Goal: Task Accomplishment & Management: Use online tool/utility

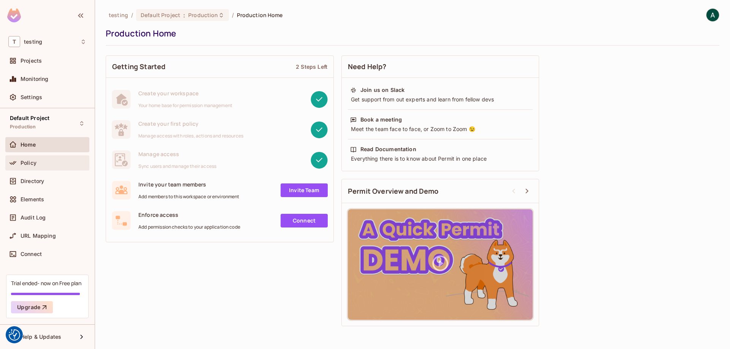
click at [38, 162] on div "Policy" at bounding box center [54, 163] width 66 height 6
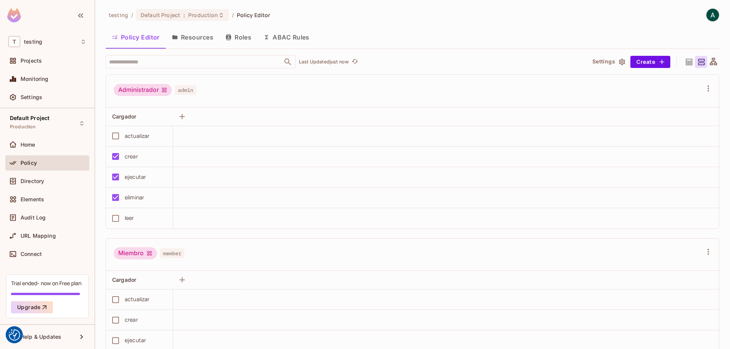
click at [140, 87] on div "Administrador" at bounding box center [143, 90] width 58 height 12
click at [196, 88] on span "admin" at bounding box center [185, 90] width 21 height 10
click at [181, 92] on span "admin" at bounding box center [185, 90] width 21 height 10
click at [153, 93] on div "Administrador" at bounding box center [143, 90] width 58 height 12
click at [155, 94] on div "Administrador" at bounding box center [143, 90] width 58 height 12
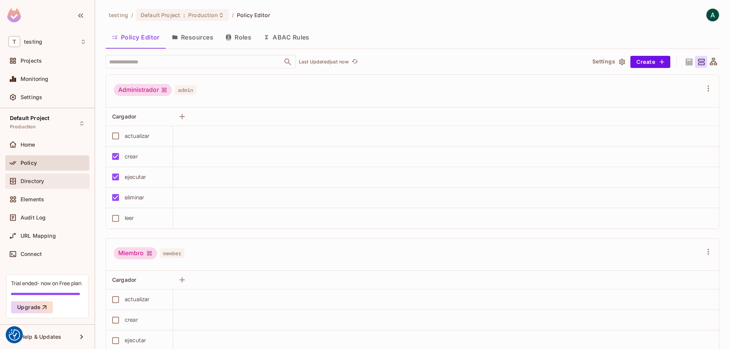
click at [25, 183] on span "Directory" at bounding box center [33, 181] width 24 height 6
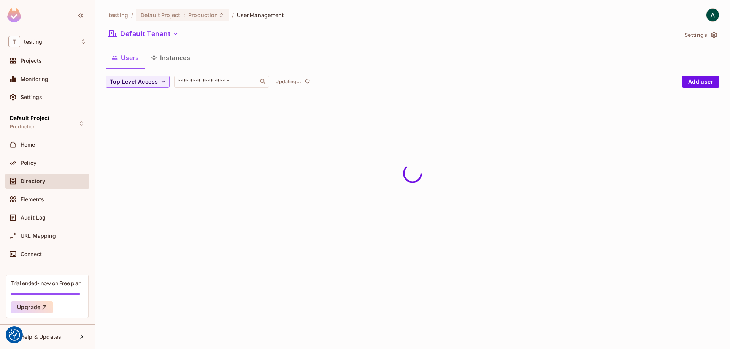
click at [23, 143] on span "Home" at bounding box center [28, 145] width 15 height 6
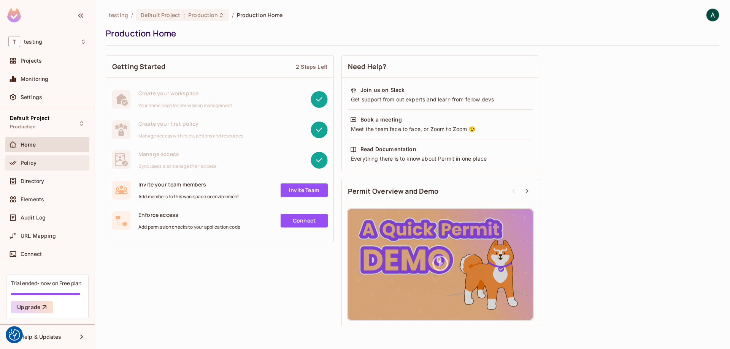
click at [35, 162] on span "Policy" at bounding box center [29, 163] width 16 height 6
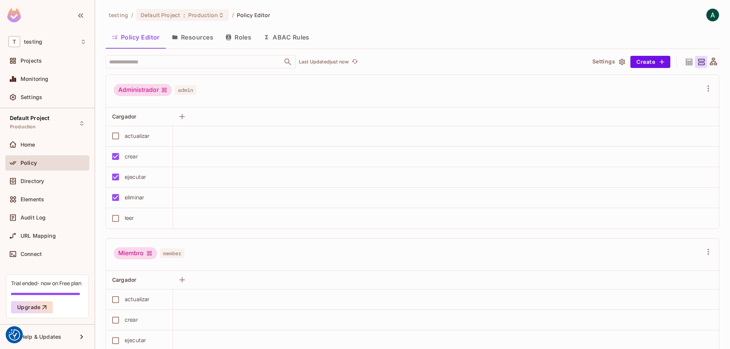
click at [685, 62] on icon at bounding box center [689, 62] width 10 height 10
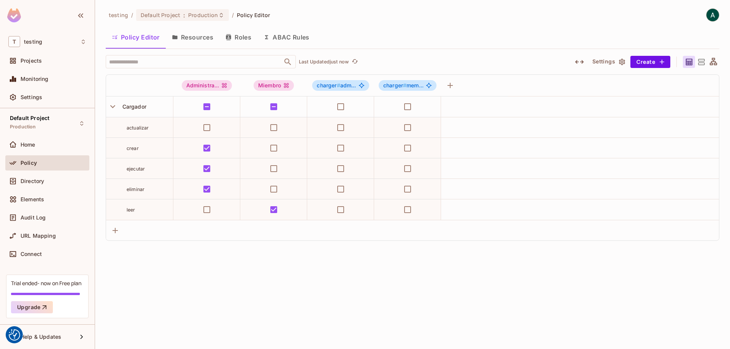
click at [712, 65] on icon at bounding box center [713, 61] width 7 height 7
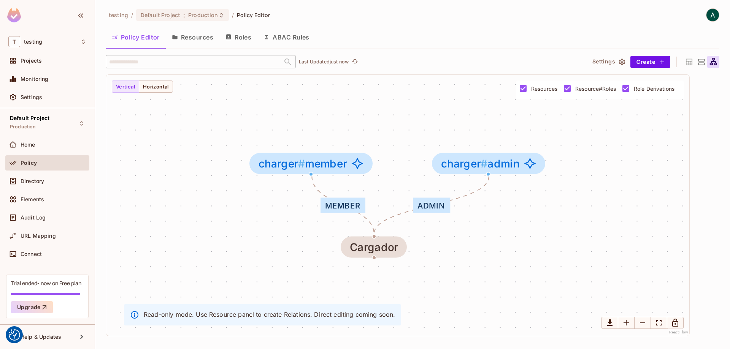
click at [698, 62] on icon at bounding box center [702, 62] width 10 height 10
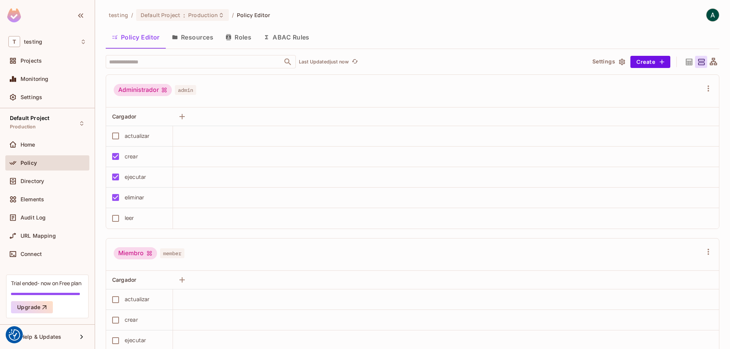
click at [686, 61] on icon at bounding box center [689, 62] width 6 height 6
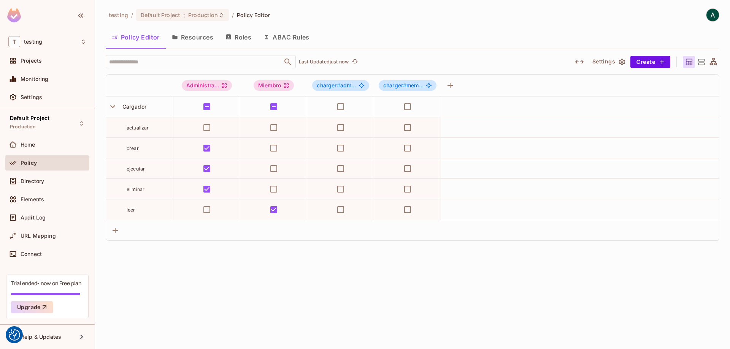
click at [127, 127] on span "actualizar" at bounding box center [138, 128] width 22 height 6
click at [35, 60] on span "Projects" at bounding box center [31, 61] width 21 height 6
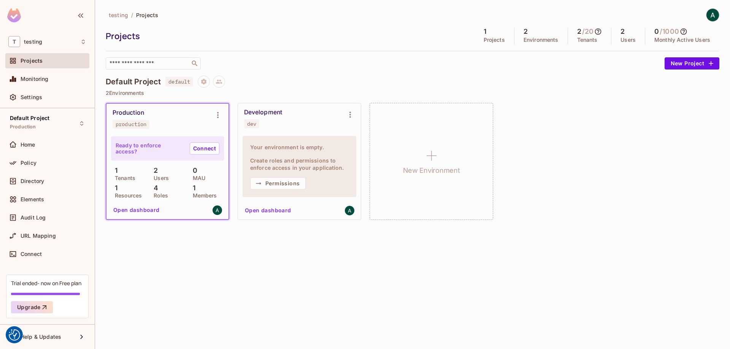
click at [149, 130] on div "Production production" at bounding box center [167, 119] width 122 height 30
click at [29, 146] on span "Home" at bounding box center [28, 145] width 15 height 6
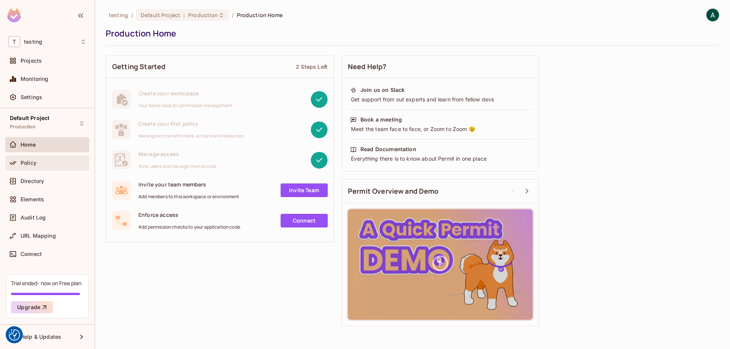
click at [30, 164] on span "Policy" at bounding box center [29, 163] width 16 height 6
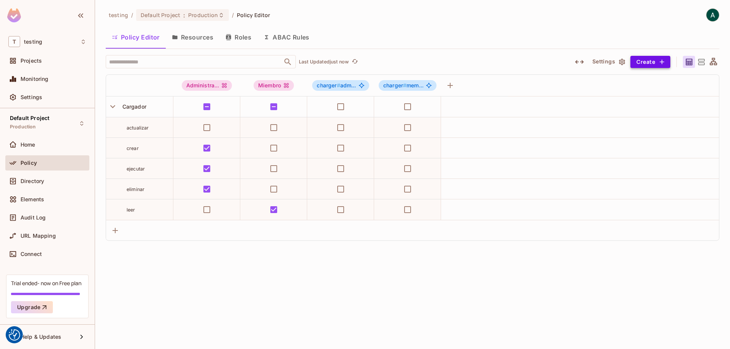
click at [660, 62] on icon "button" at bounding box center [662, 62] width 8 height 8
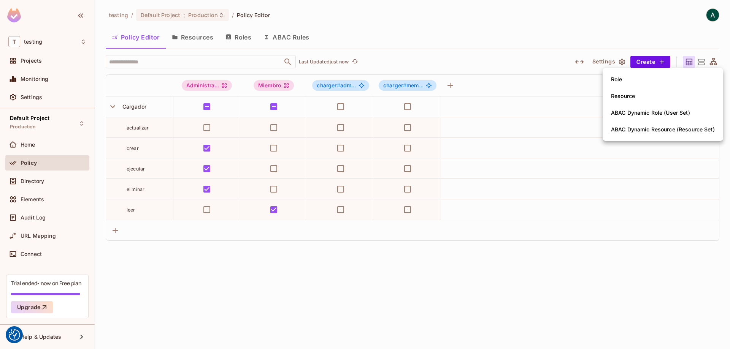
click at [539, 81] on div at bounding box center [365, 174] width 730 height 349
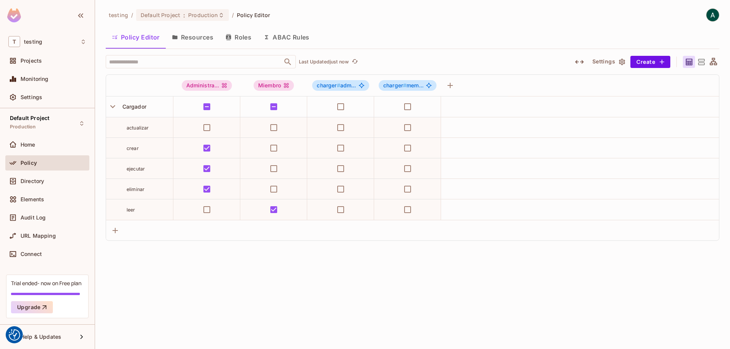
click at [621, 64] on icon "button" at bounding box center [622, 62] width 6 height 6
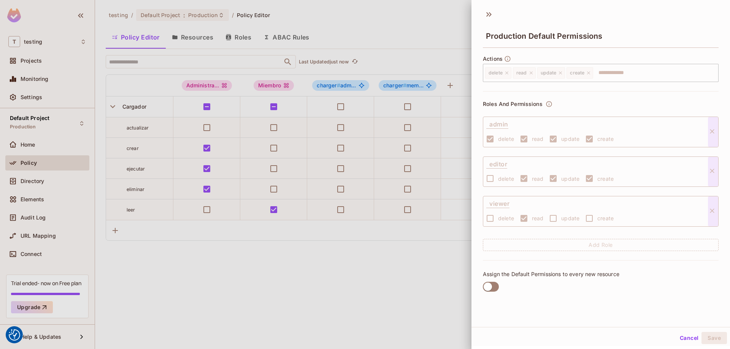
click at [423, 288] on div at bounding box center [365, 174] width 730 height 349
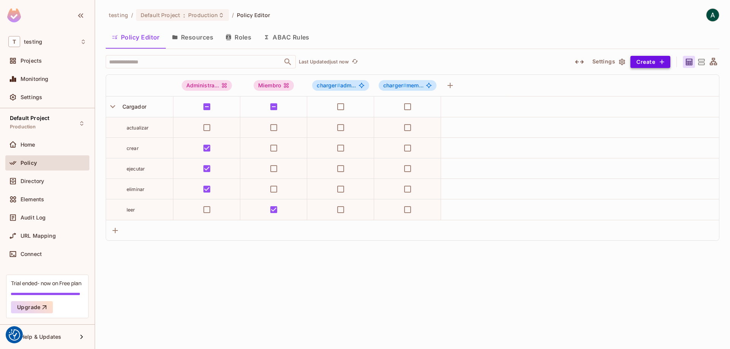
click at [661, 61] on icon "button" at bounding box center [662, 62] width 8 height 8
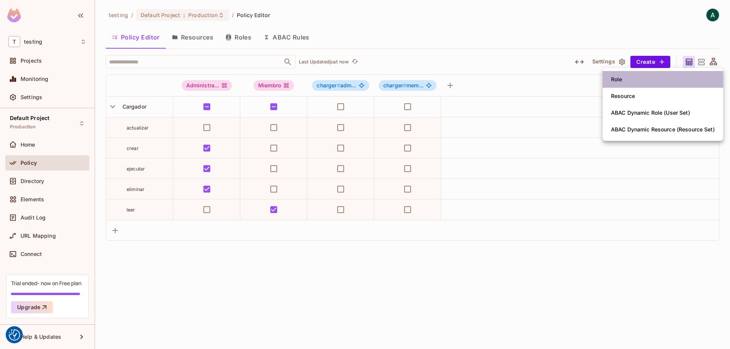
click at [624, 76] on span "Role" at bounding box center [617, 79] width 16 height 12
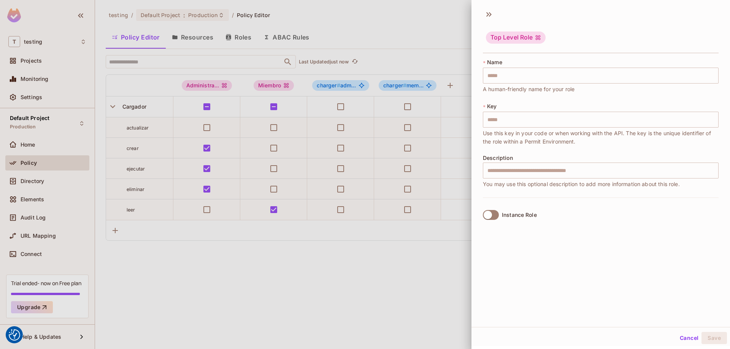
click at [421, 295] on div at bounding box center [365, 174] width 730 height 349
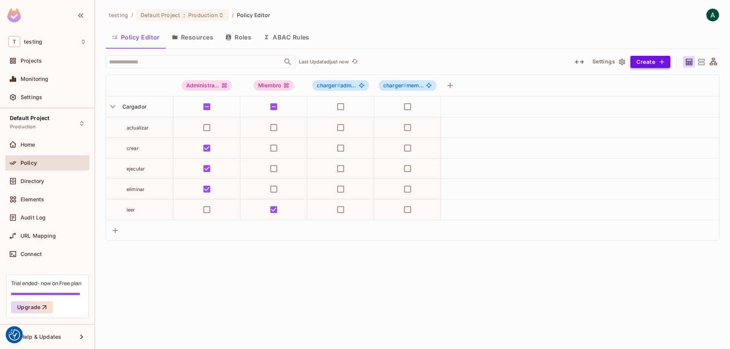
click at [643, 63] on button "Create" at bounding box center [650, 62] width 40 height 12
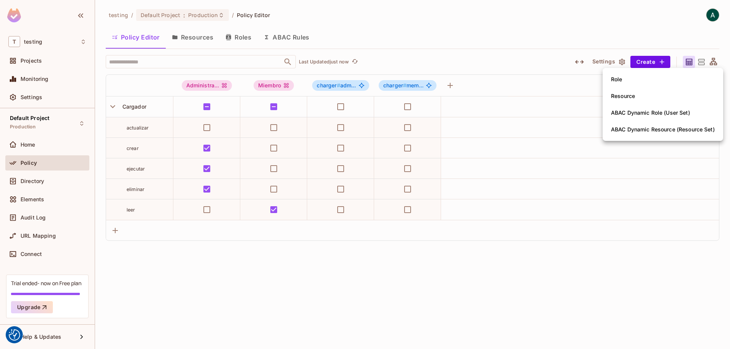
click at [633, 93] on div "Resource" at bounding box center [623, 96] width 24 height 8
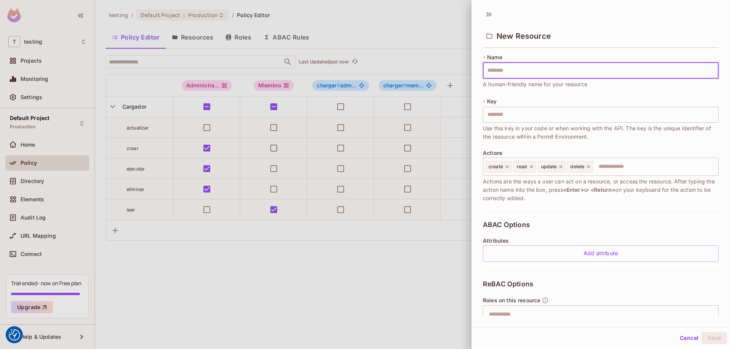
click at [364, 267] on div at bounding box center [365, 174] width 730 height 349
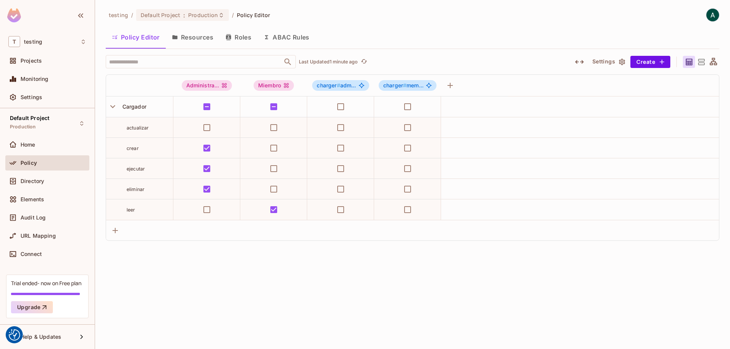
click at [279, 164] on div "testing / Default Project : Production / Policy Editor Policy Editor Resources …" at bounding box center [412, 174] width 635 height 349
click at [701, 63] on icon at bounding box center [701, 62] width 6 height 6
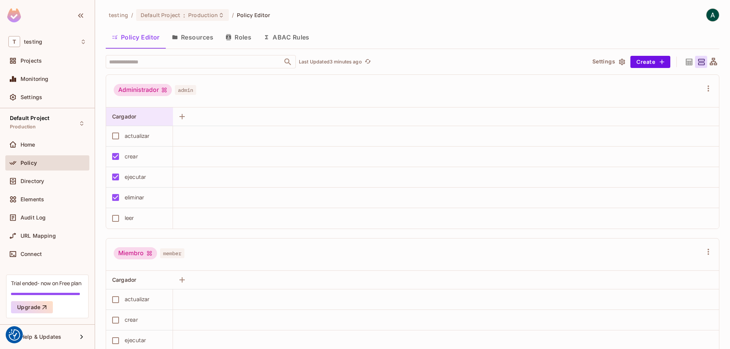
click at [136, 115] on span "Cargador" at bounding box center [124, 116] width 24 height 6
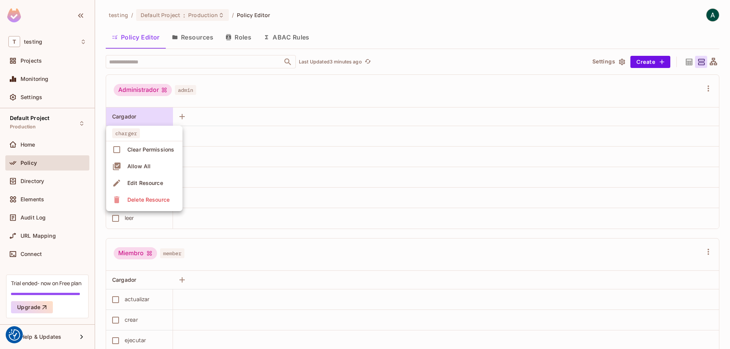
click at [152, 115] on div at bounding box center [365, 174] width 730 height 349
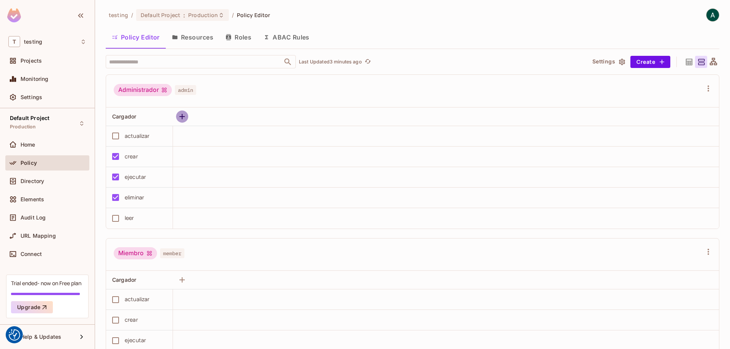
click at [181, 116] on icon "button" at bounding box center [182, 116] width 9 height 9
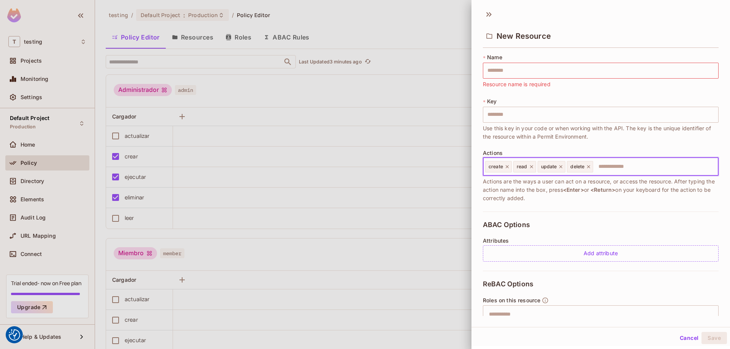
click at [618, 164] on input "text" at bounding box center [654, 166] width 121 height 15
click at [420, 141] on div at bounding box center [365, 174] width 730 height 349
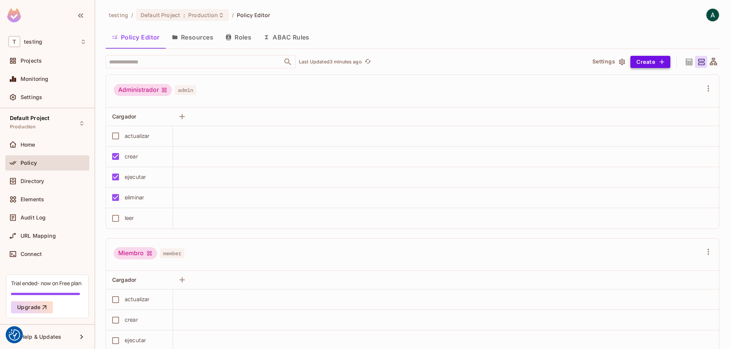
click at [646, 61] on button "Create" at bounding box center [650, 62] width 40 height 12
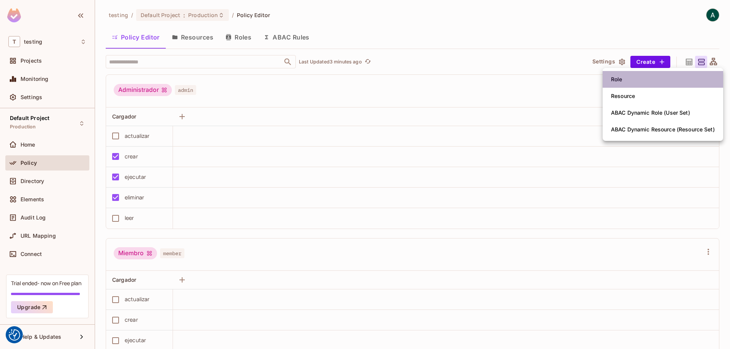
click at [634, 84] on li "Role" at bounding box center [663, 79] width 121 height 17
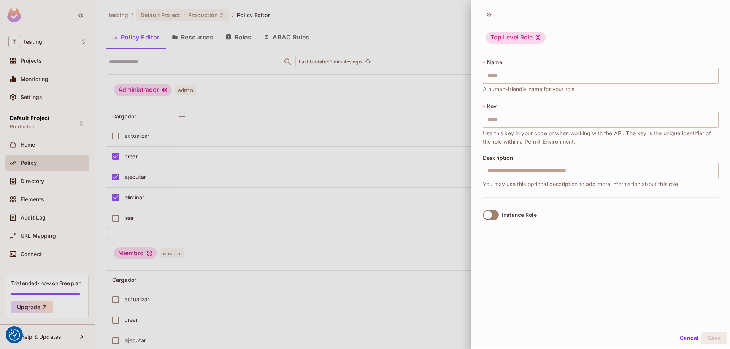
click at [43, 159] on body "We use cookies to enhance your browsing experience, serve personalized ads or c…" at bounding box center [365, 174] width 730 height 349
click at [267, 85] on div at bounding box center [365, 174] width 730 height 349
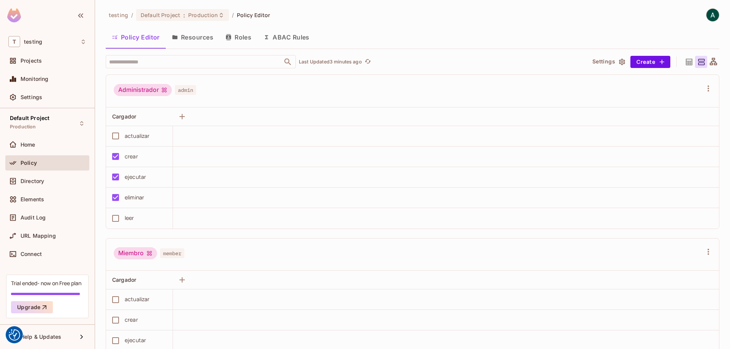
click at [172, 35] on icon "button" at bounding box center [175, 37] width 6 height 6
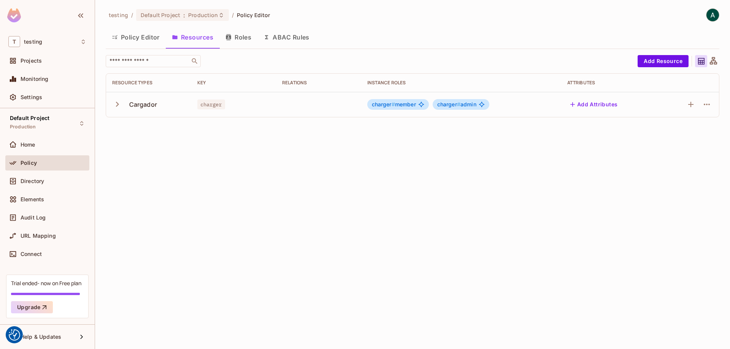
click at [117, 103] on icon "button" at bounding box center [117, 104] width 3 height 5
click at [148, 134] on td "crear" at bounding box center [148, 129] width 85 height 25
click at [667, 60] on button "Add Resource" at bounding box center [663, 61] width 51 height 12
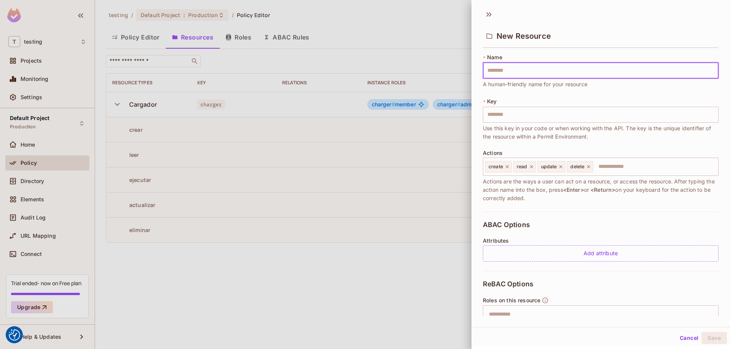
click at [343, 164] on div at bounding box center [365, 174] width 730 height 349
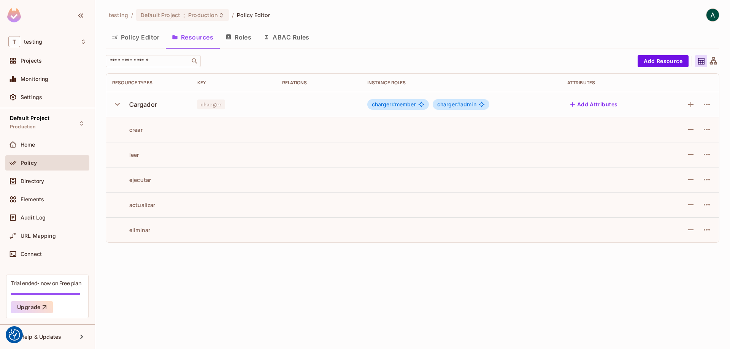
click at [262, 164] on div "testing / Default Project : Production / Policy Editor Policy Editor Resources …" at bounding box center [412, 174] width 635 height 349
